Goal: Information Seeking & Learning: Check status

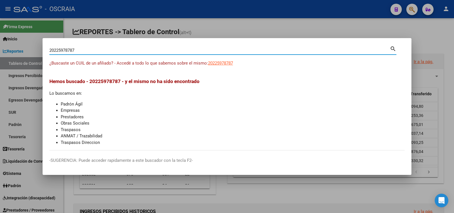
click at [167, 49] on input "20225978787" at bounding box center [219, 50] width 341 height 5
paste input "14515306"
type input "14515306"
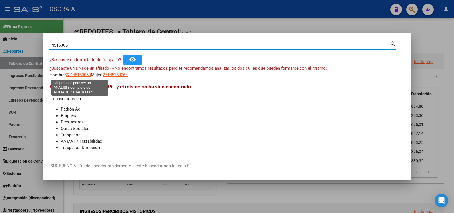
click at [83, 72] on span "23145153069" at bounding box center [78, 74] width 25 height 5
type textarea "23145153069"
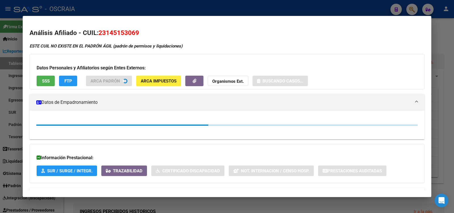
click at [125, 33] on span "23145153069" at bounding box center [119, 32] width 41 height 7
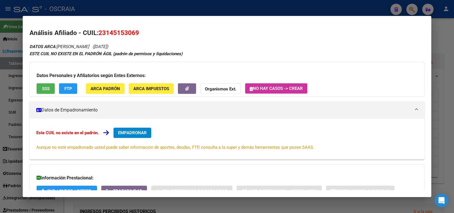
copy span "23145153069"
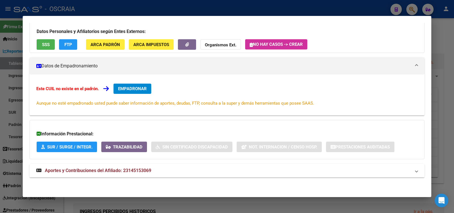
click at [102, 171] on span "Aportes y Contribuciones del Afiliado: 23145153069" at bounding box center [98, 170] width 107 height 5
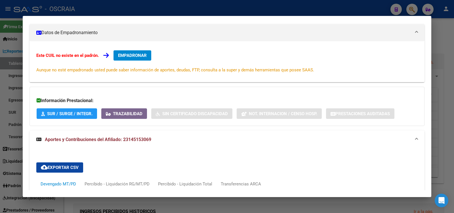
scroll to position [245, 0]
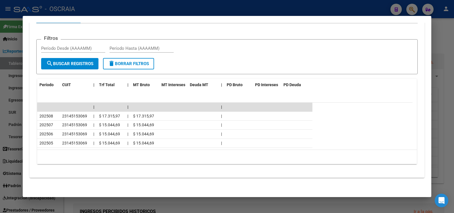
click at [239, 11] on div at bounding box center [227, 106] width 454 height 213
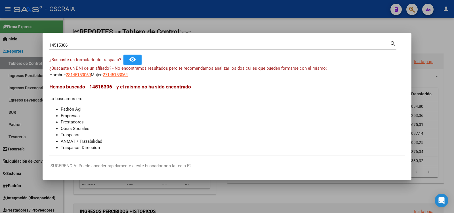
click at [110, 43] on input "14515306" at bounding box center [219, 45] width 341 height 5
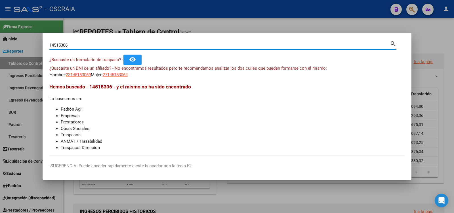
click at [110, 43] on input "14515306" at bounding box center [219, 45] width 341 height 5
type input "29381975"
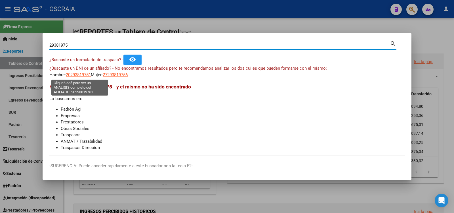
click at [85, 77] on span "20293819751" at bounding box center [78, 74] width 25 height 5
type textarea "20293819751"
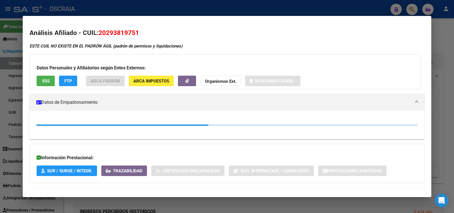
click at [111, 28] on h2 "Análisis Afiliado - CUIL: 20293819751" at bounding box center [227, 33] width 395 height 10
click at [113, 30] on span "20293819751" at bounding box center [119, 32] width 41 height 7
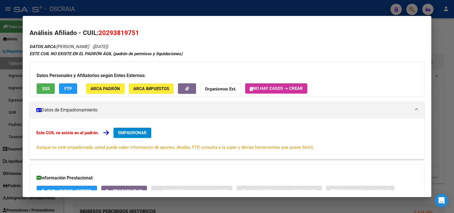
click at [113, 30] on span "20293819751" at bounding box center [119, 32] width 41 height 7
copy span "20293819751"
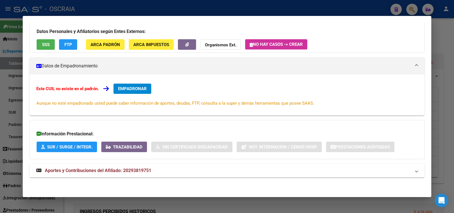
click at [122, 171] on span "Aportes y Contribuciones del Afiliado: 20293819751" at bounding box center [98, 170] width 107 height 5
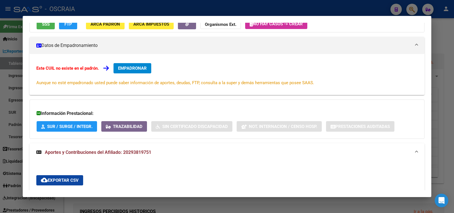
scroll to position [0, 0]
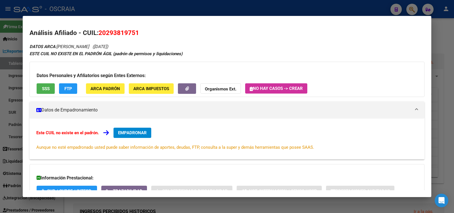
click at [115, 32] on span "20293819751" at bounding box center [119, 32] width 41 height 7
copy span "20293819751"
click at [235, 31] on h2 "Análisis Afiliado - CUIL: 20293819751" at bounding box center [227, 33] width 395 height 10
click at [188, 8] on div at bounding box center [227, 106] width 454 height 213
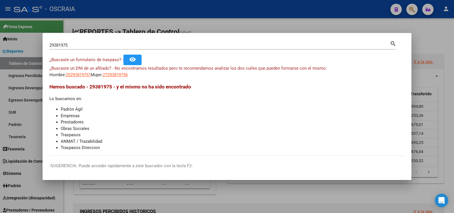
click at [130, 45] on input "29381975" at bounding box center [219, 45] width 341 height 5
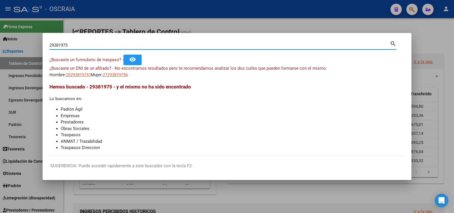
click at [97, 42] on div "29381975 Buscar (apellido, dni, [PERSON_NAME], [PERSON_NAME], cuit, obra social)" at bounding box center [219, 45] width 341 height 9
drag, startPoint x: 89, startPoint y: 45, endPoint x: 15, endPoint y: 45, distance: 73.8
click at [15, 45] on div "29381975 Buscar (apellido, dni, cuil, nro traspaso, cuit, obra social) search ¿…" at bounding box center [227, 106] width 454 height 213
